Goal: Task Accomplishment & Management: Manage account settings

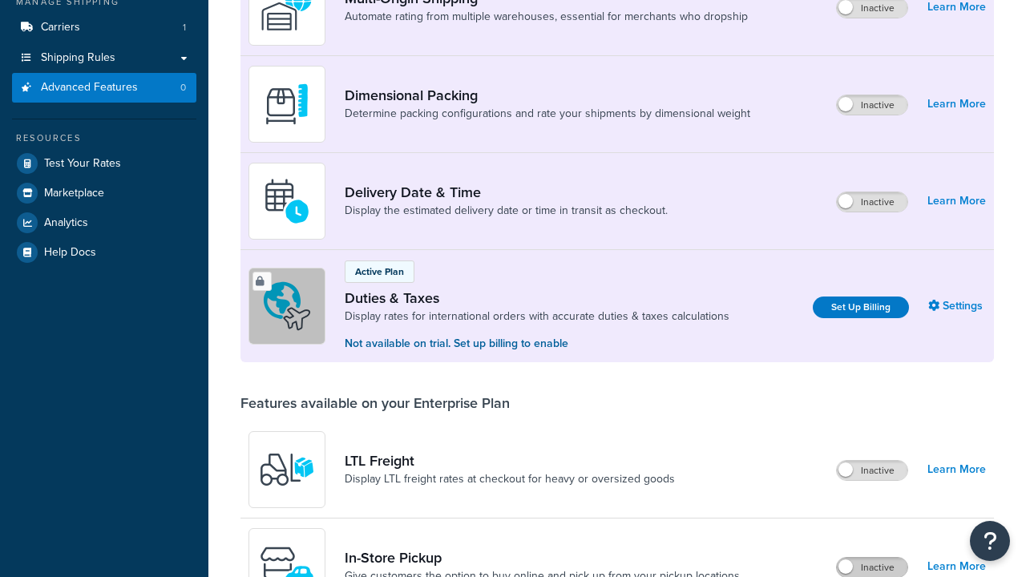
click at [872, 558] on label "Inactive" at bounding box center [872, 567] width 71 height 19
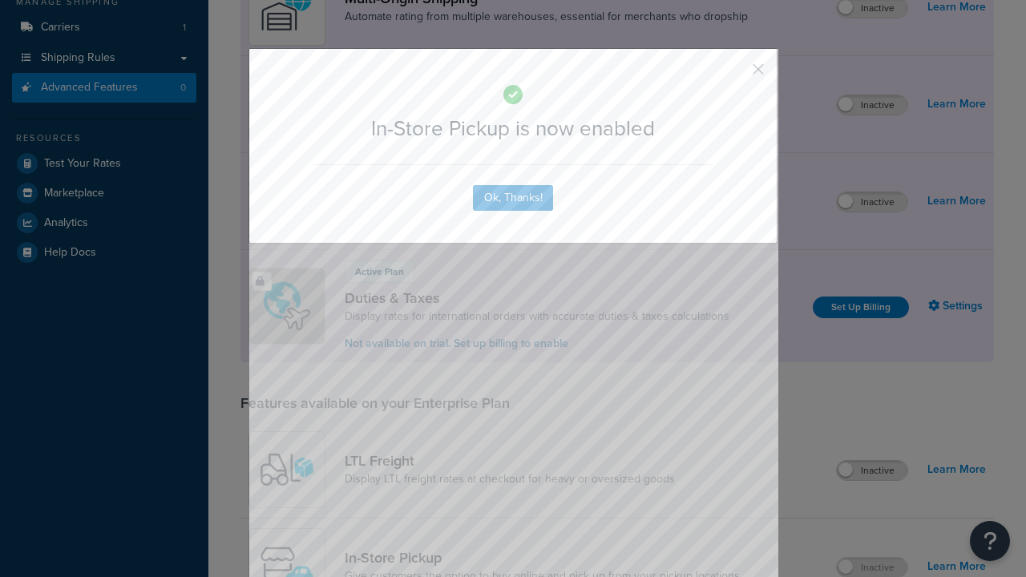
scroll to position [519, 0]
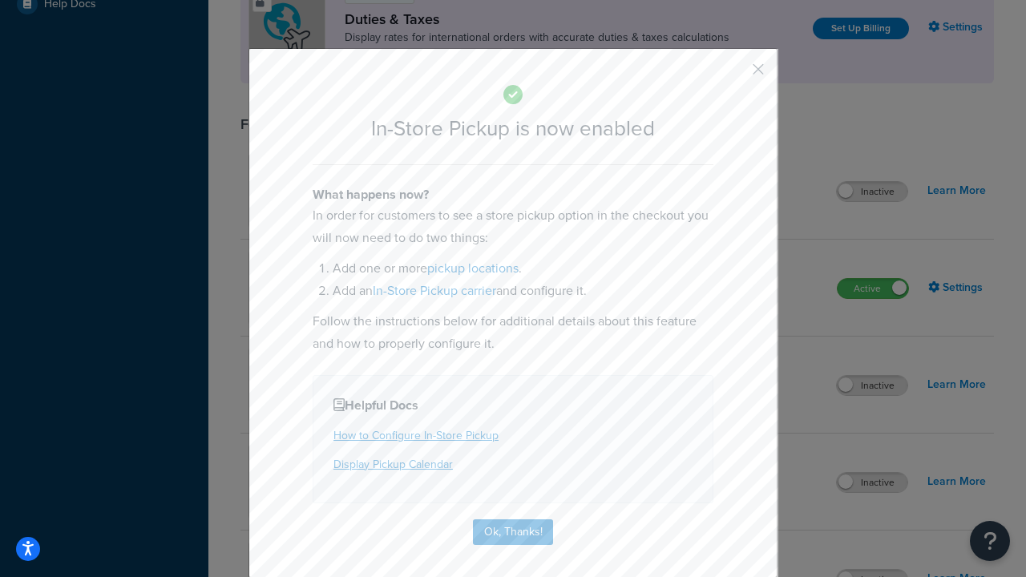
click at [734, 75] on button "button" at bounding box center [735, 75] width 4 height 4
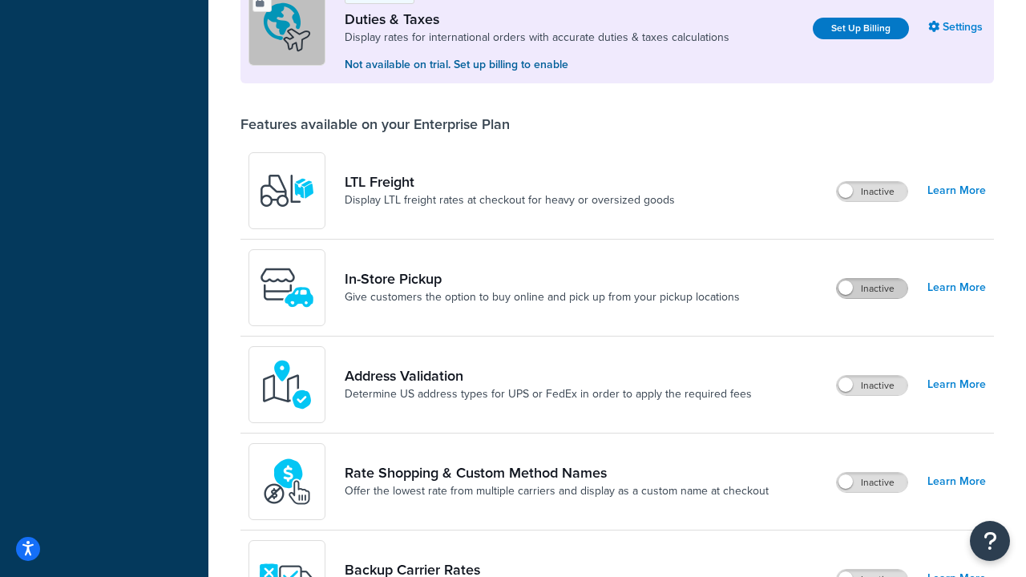
scroll to position [489, 0]
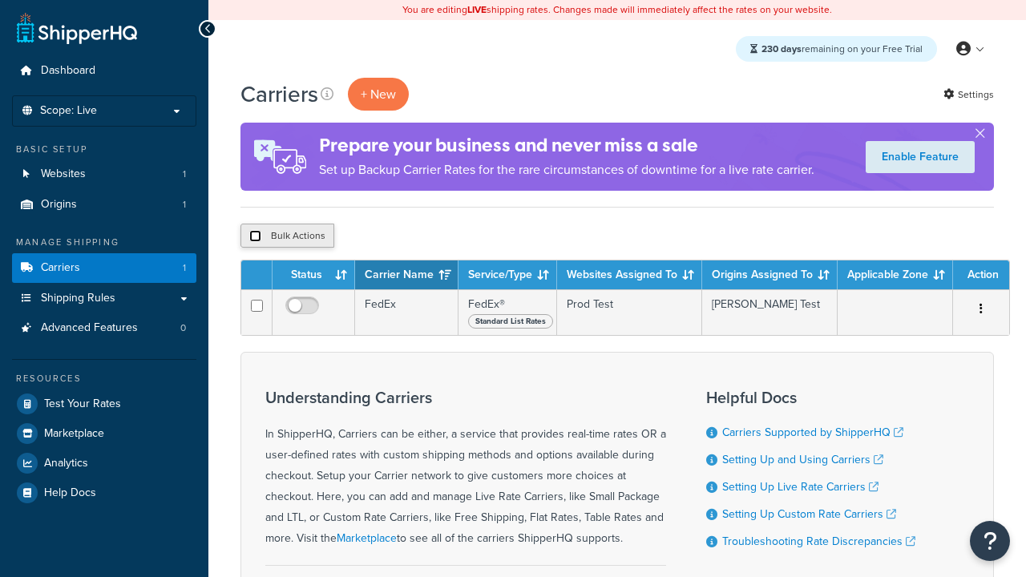
click at [255, 236] on input "checkbox" at bounding box center [255, 236] width 12 height 12
checkbox input "true"
click at [0, 0] on button "Delete" at bounding box center [0, 0] width 0 height 0
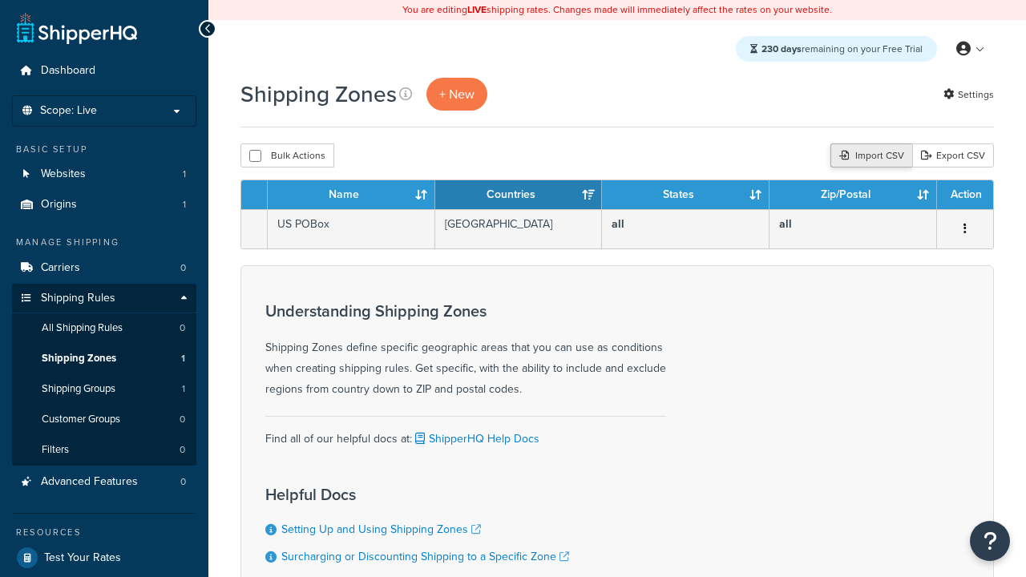
click at [869, 156] on div "Import CSV" at bounding box center [871, 155] width 82 height 24
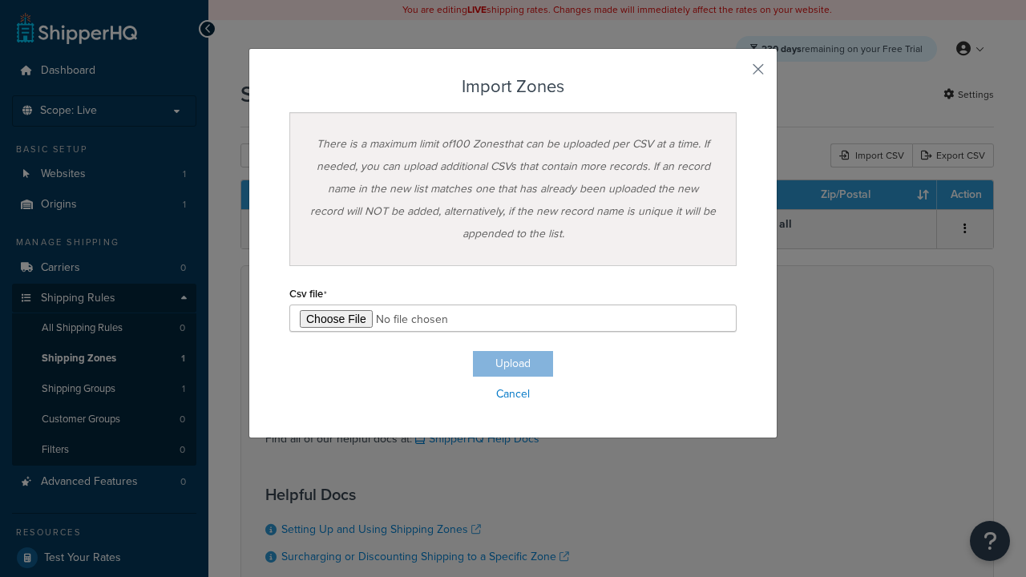
click at [513, 87] on h3 "Import Zones" at bounding box center [512, 86] width 447 height 19
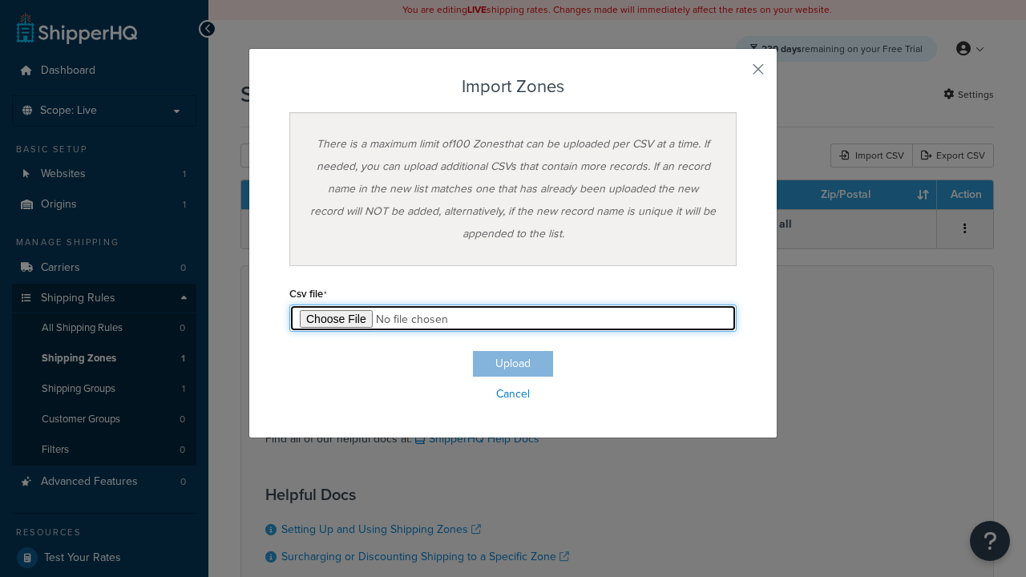
click at [513, 318] on input "file" at bounding box center [512, 318] width 447 height 27
type input "C:\fakepath\importZonesSuccess.csv"
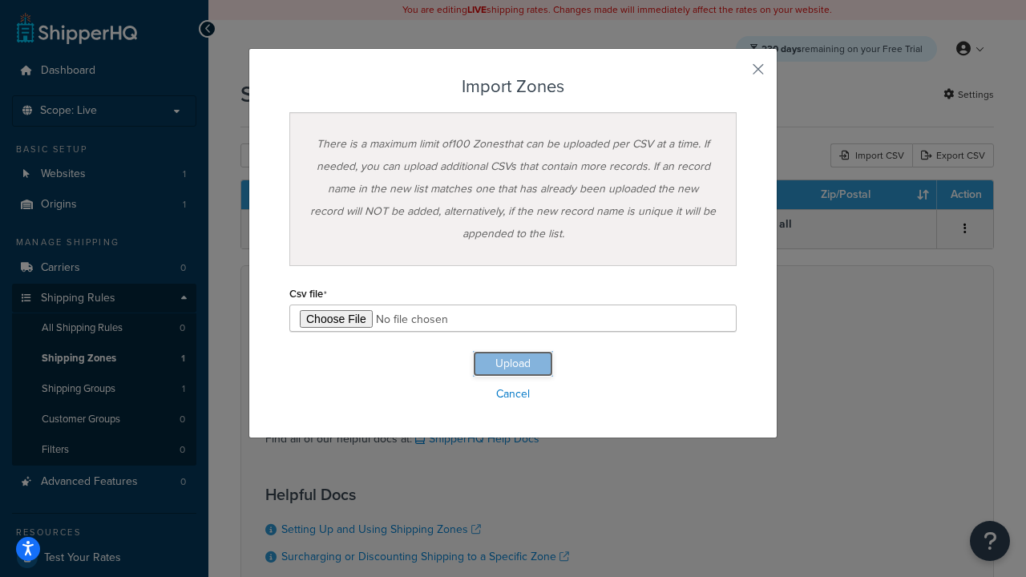
click at [513, 364] on button "Upload" at bounding box center [513, 364] width 80 height 26
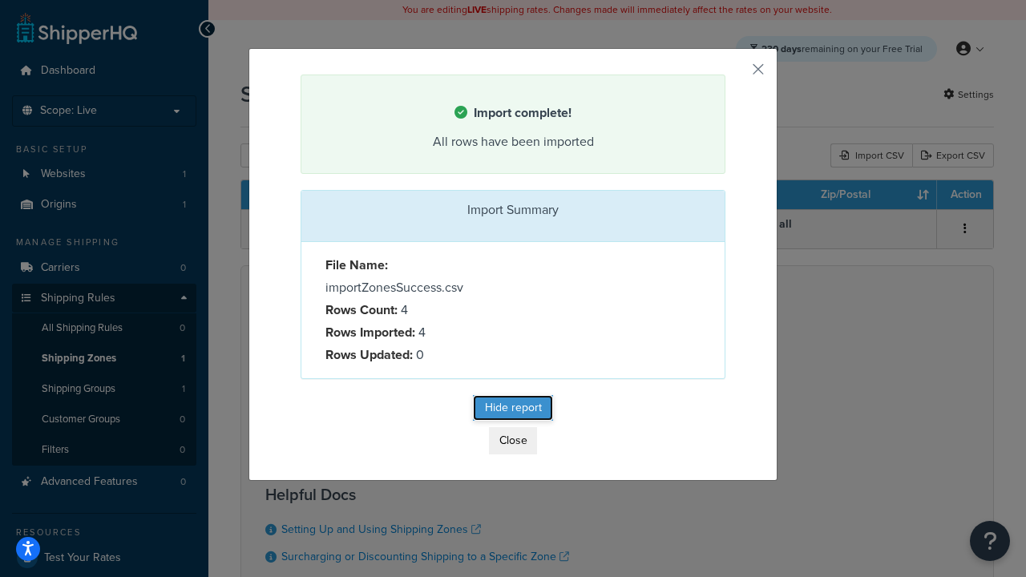
click at [513, 410] on button "Hide report" at bounding box center [513, 408] width 80 height 26
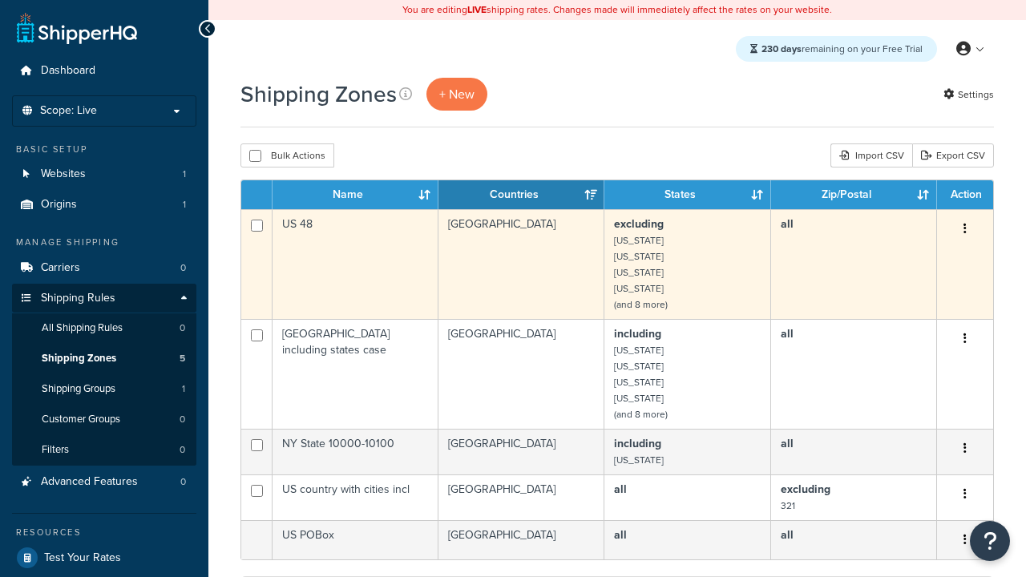
click at [964, 230] on icon "button" at bounding box center [965, 228] width 3 height 11
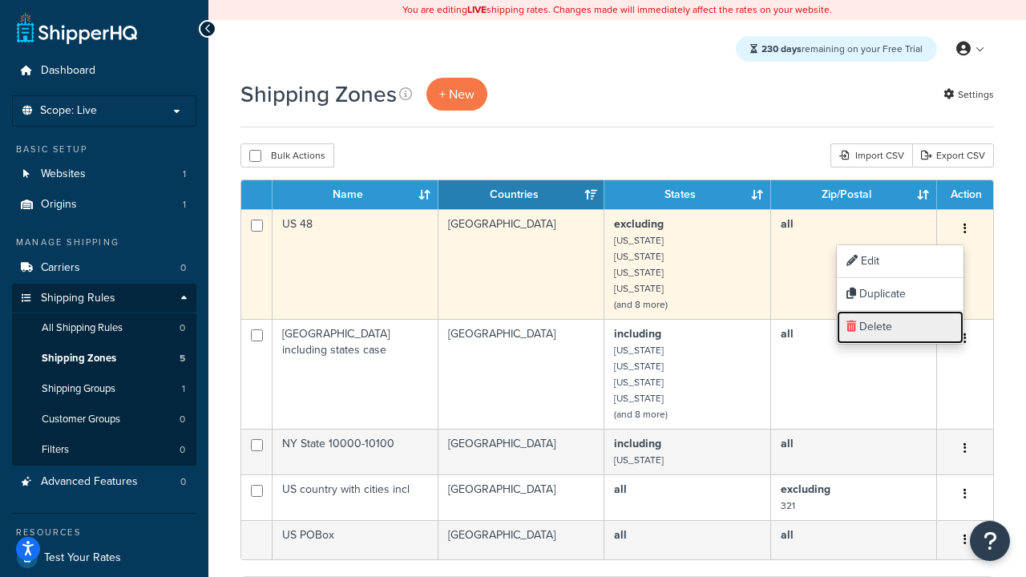
click at [899, 327] on link "Delete" at bounding box center [900, 327] width 127 height 33
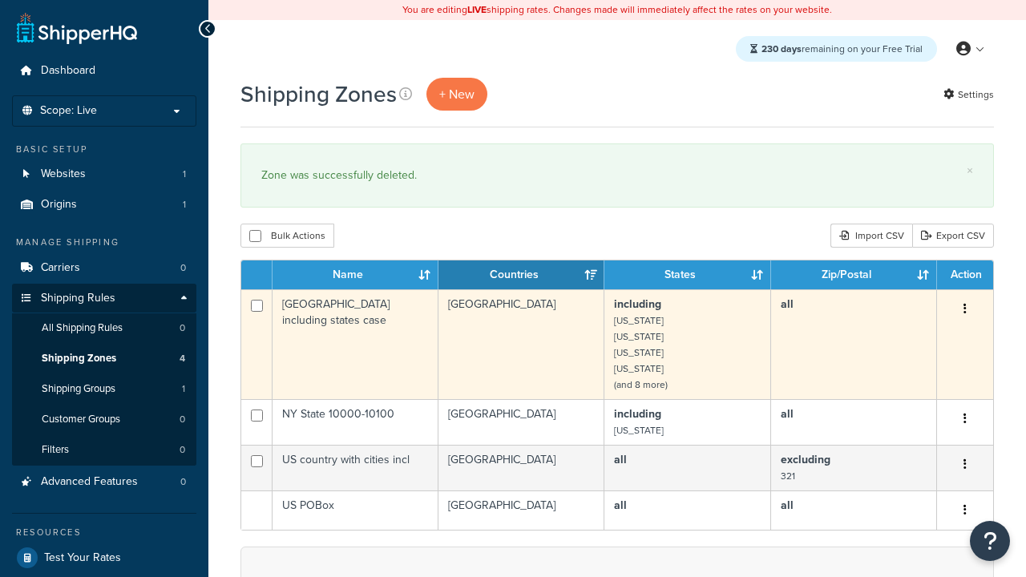
click at [964, 310] on icon "button" at bounding box center [965, 308] width 3 height 11
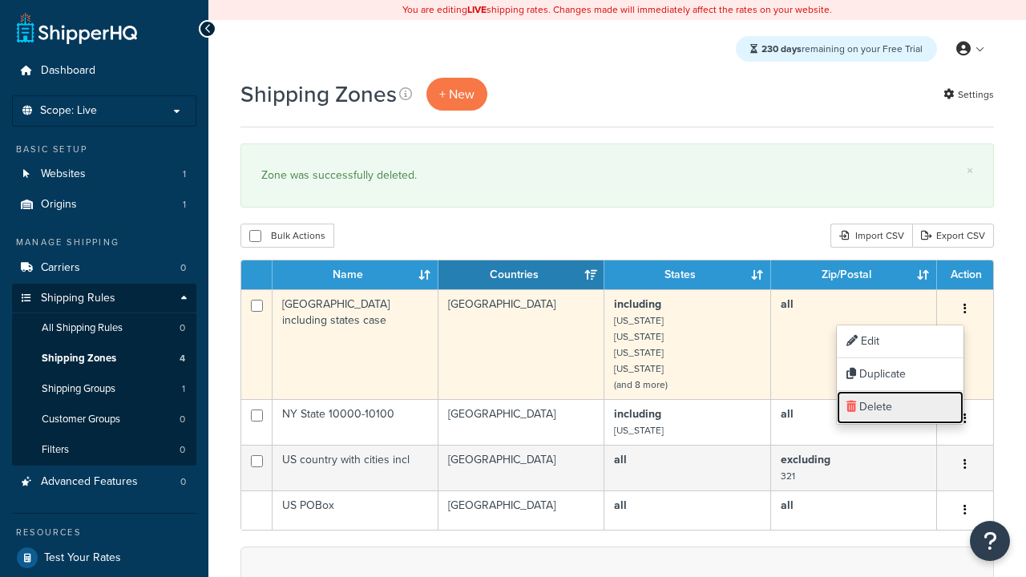
click at [899, 407] on link "Delete" at bounding box center [900, 407] width 127 height 33
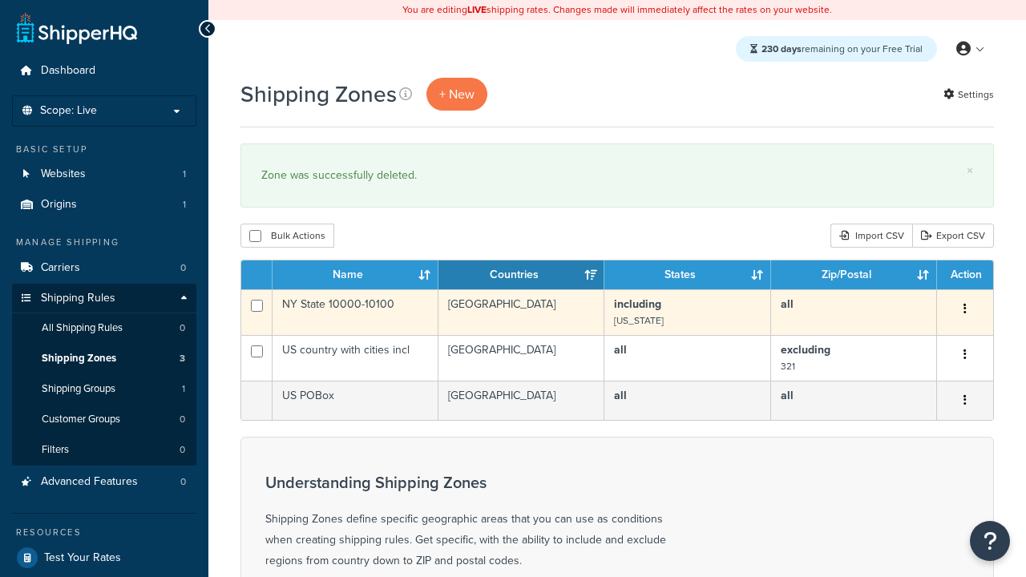
click at [964, 310] on icon "button" at bounding box center [965, 308] width 3 height 11
click at [0, 0] on link "Delete" at bounding box center [0, 0] width 0 height 0
